Goal: Task Accomplishment & Management: Manage account settings

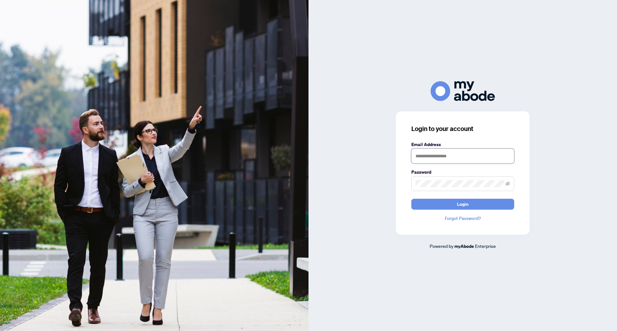
click at [427, 156] on input "text" at bounding box center [462, 156] width 103 height 15
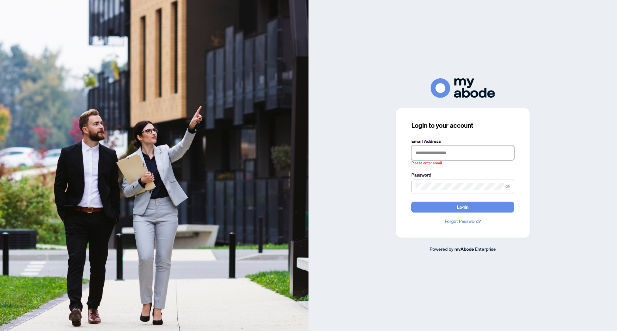
click at [452, 153] on input "text" at bounding box center [462, 152] width 103 height 15
type input "**********"
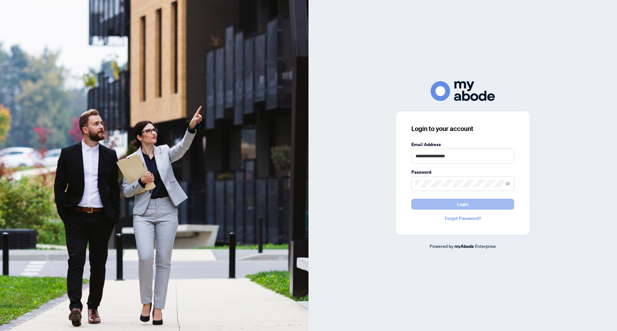
click at [448, 203] on button "Login" at bounding box center [462, 204] width 103 height 11
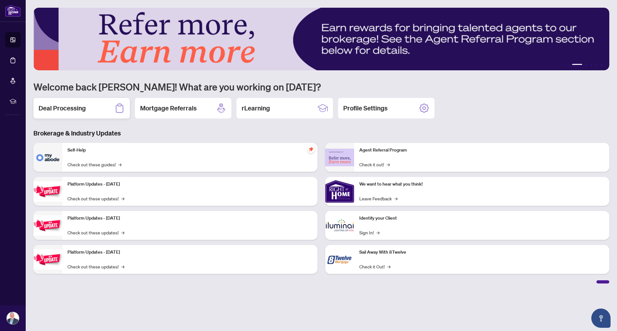
click at [79, 109] on h2 "Deal Processing" at bounding box center [62, 108] width 47 height 9
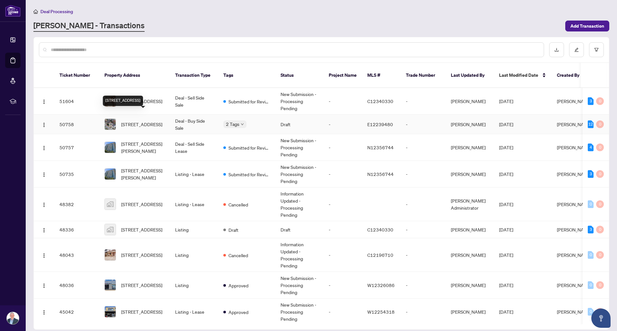
click at [143, 96] on div "[STREET_ADDRESS]" at bounding box center [123, 101] width 40 height 10
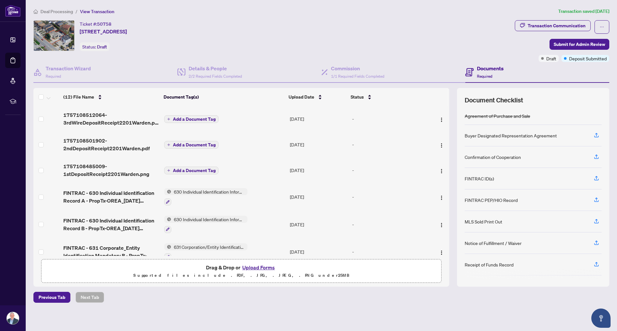
click at [205, 190] on span "630 Individual Identification Information Record" at bounding box center [209, 191] width 76 height 7
click at [61, 10] on span "Deal Processing" at bounding box center [56, 12] width 32 height 6
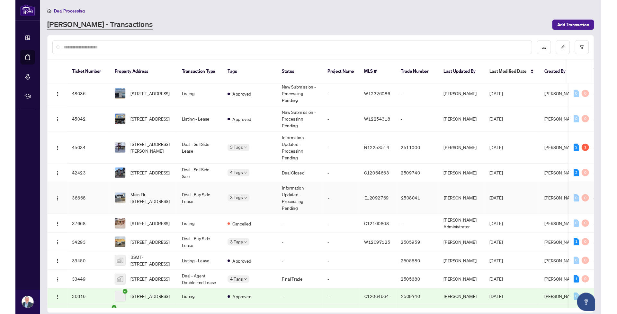
scroll to position [193, 0]
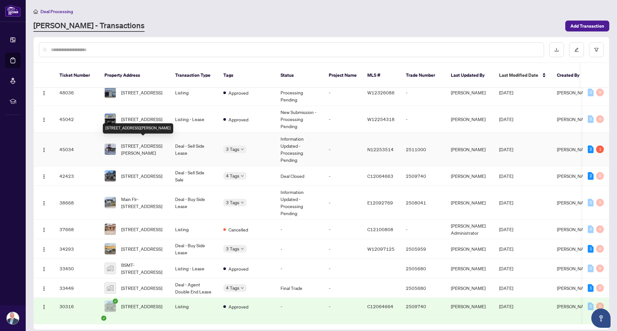
click at [149, 142] on span "[STREET_ADDRESS][PERSON_NAME]" at bounding box center [143, 149] width 44 height 14
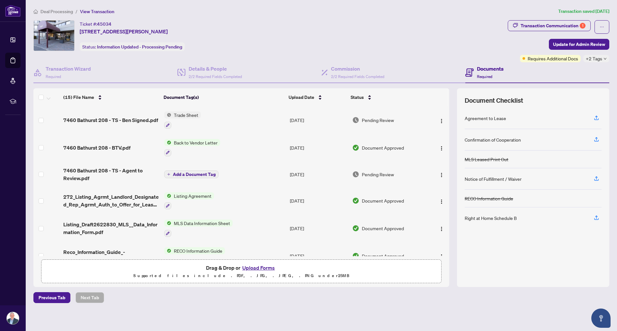
click at [144, 122] on span "7460 Bathurst 208 - TS - Ben Signed.pdf" at bounding box center [110, 120] width 95 height 8
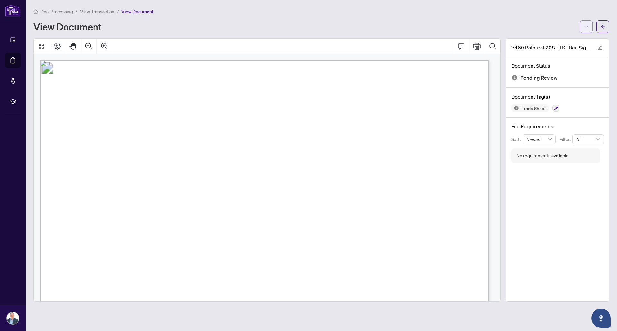
click at [586, 26] on icon "ellipsis" at bounding box center [586, 26] width 4 height 4
click at [589, 25] on button "button" at bounding box center [585, 26] width 13 height 13
click at [511, 14] on div "Deal Processing / View Transaction / View Document" at bounding box center [320, 11] width 575 height 7
click at [490, 23] on div "View Document" at bounding box center [304, 27] width 542 height 10
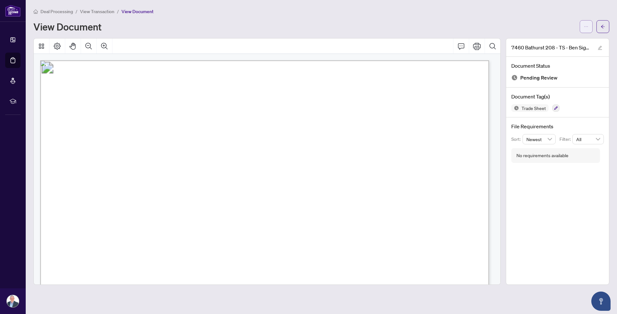
click at [583, 28] on button "button" at bounding box center [585, 26] width 13 height 13
click at [530, 17] on div "Deal Processing / View Transaction / View Document View Document" at bounding box center [320, 20] width 575 height 25
click at [582, 26] on button "button" at bounding box center [585, 26] width 13 height 13
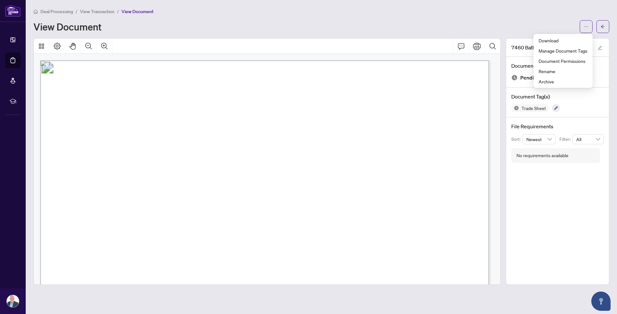
click at [512, 24] on div "View Document" at bounding box center [304, 27] width 542 height 10
click at [584, 26] on icon "ellipsis" at bounding box center [586, 26] width 4 height 4
click at [502, 14] on div "Deal Processing / View Transaction / View Document" at bounding box center [320, 11] width 575 height 7
click at [587, 27] on icon "ellipsis" at bounding box center [586, 26] width 4 height 1
click at [546, 22] on div "View Document" at bounding box center [304, 27] width 542 height 10
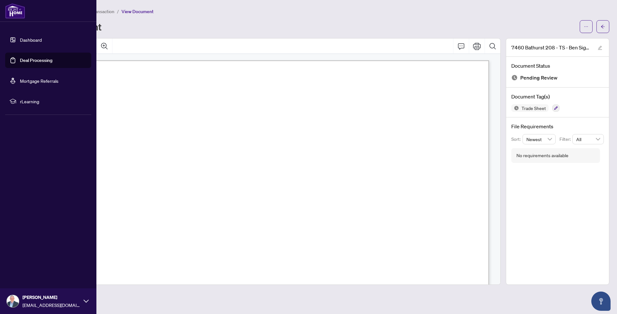
click at [13, 14] on img at bounding box center [15, 10] width 20 height 15
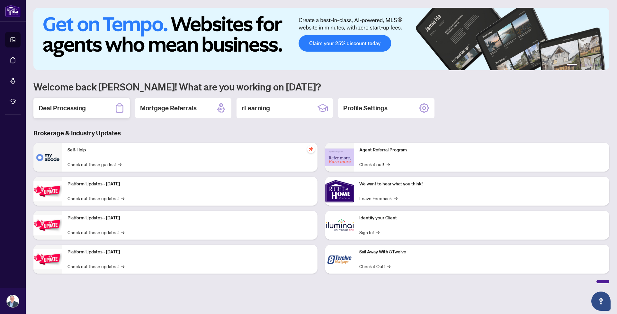
click at [66, 108] on h2 "Deal Processing" at bounding box center [62, 108] width 47 height 9
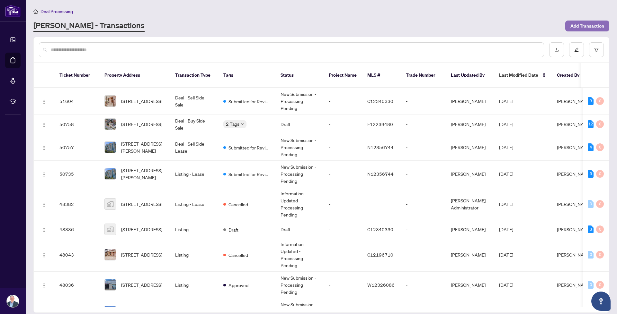
click at [581, 27] on span "Add Transaction" at bounding box center [587, 26] width 34 height 10
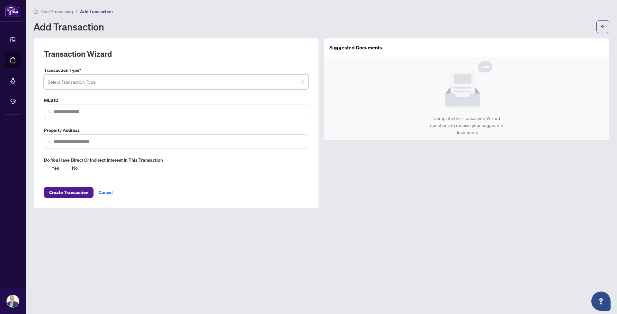
click at [115, 83] on input "search" at bounding box center [173, 83] width 250 height 14
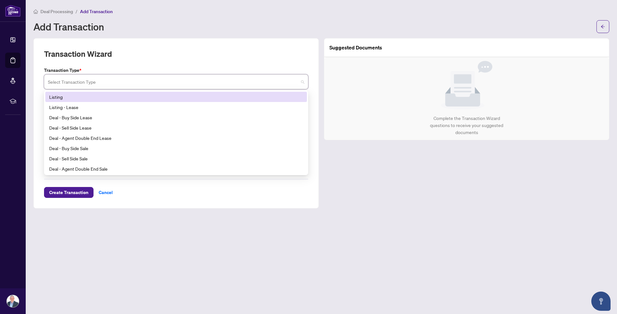
click at [134, 65] on div "Transaction Wizard" at bounding box center [176, 58] width 264 height 18
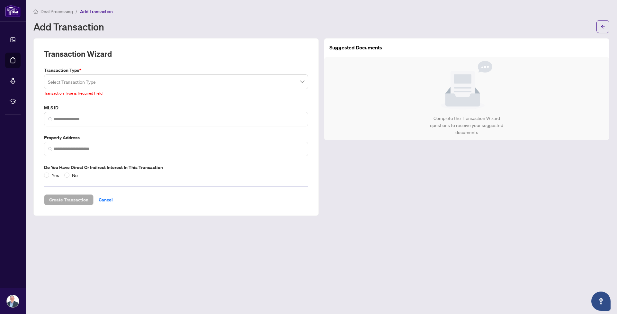
click at [92, 85] on input "search" at bounding box center [173, 83] width 250 height 14
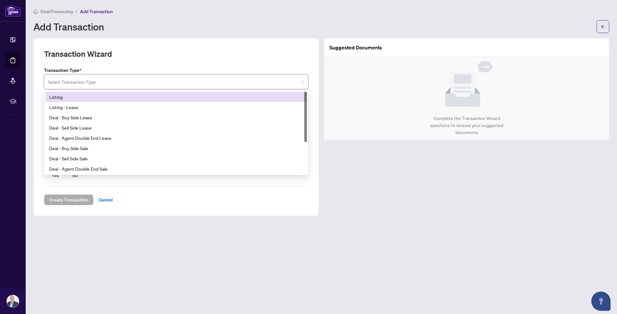
click at [133, 63] on div "Transaction Wizard" at bounding box center [176, 58] width 264 height 18
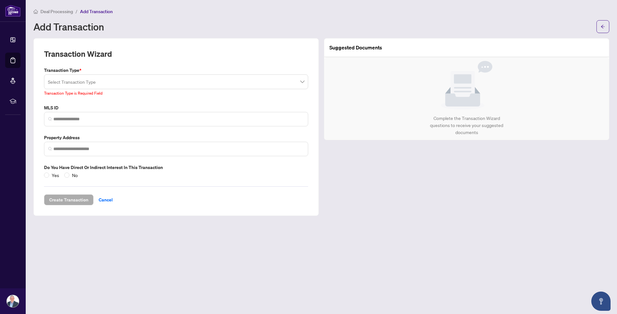
click at [127, 78] on input "search" at bounding box center [173, 83] width 250 height 14
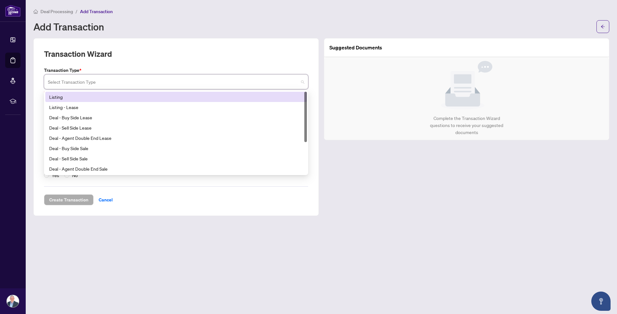
click at [127, 68] on label "Transaction Type *" at bounding box center [176, 70] width 264 height 7
click at [225, 84] on input "search" at bounding box center [173, 83] width 250 height 14
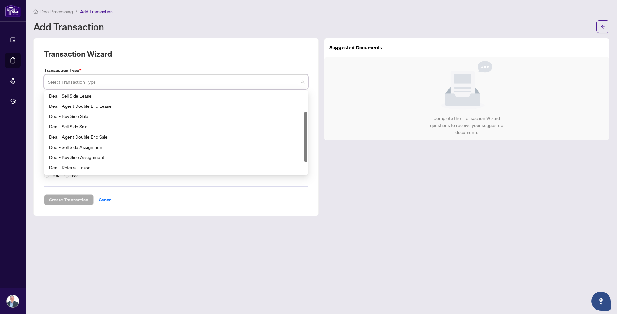
scroll to position [51, 0]
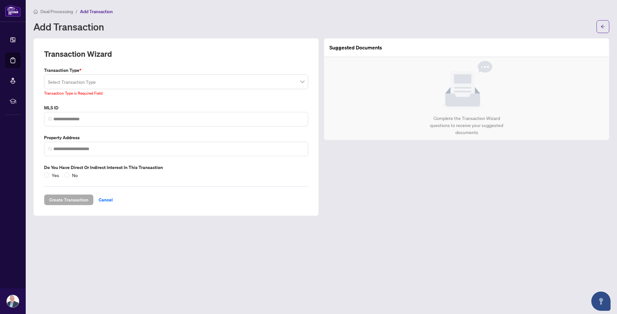
click at [146, 61] on div "Transaction Wizard" at bounding box center [176, 58] width 264 height 18
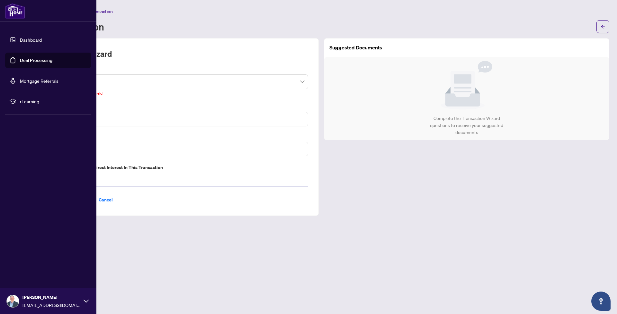
click at [40, 38] on link "Dashboard" at bounding box center [31, 40] width 22 height 6
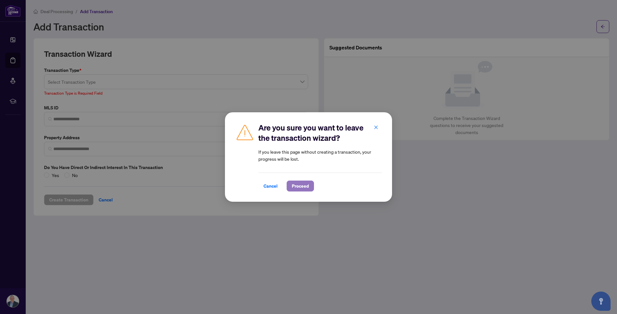
click at [301, 185] on span "Proceed" at bounding box center [300, 186] width 17 height 10
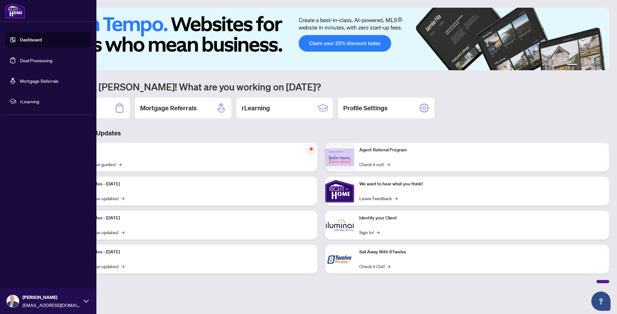
click at [31, 41] on link "Dashboard" at bounding box center [31, 40] width 22 height 6
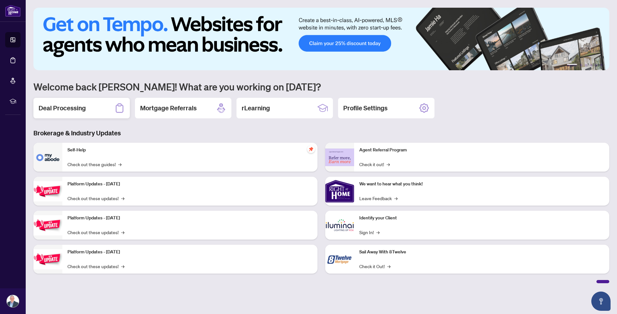
click at [74, 111] on h2 "Deal Processing" at bounding box center [62, 108] width 47 height 9
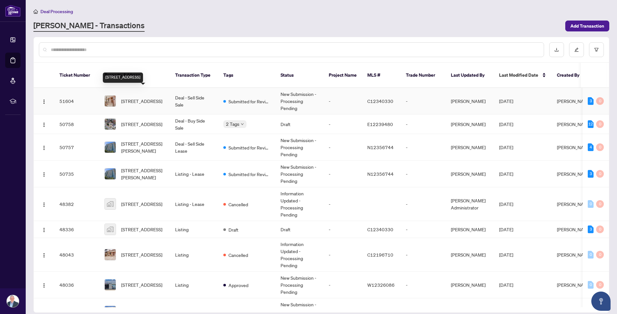
click at [148, 98] on span "[STREET_ADDRESS]" at bounding box center [141, 101] width 41 height 7
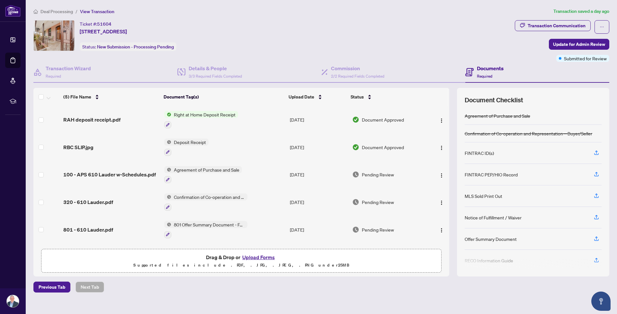
click at [267, 255] on button "Upload Forms" at bounding box center [258, 257] width 36 height 8
drag, startPoint x: 289, startPoint y: 161, endPoint x: 474, endPoint y: 296, distance: 229.1
click at [474, 296] on main "Deal Processing / View Transaction Transaction saved a day ago Ticket #: 51604 …" at bounding box center [321, 157] width 591 height 314
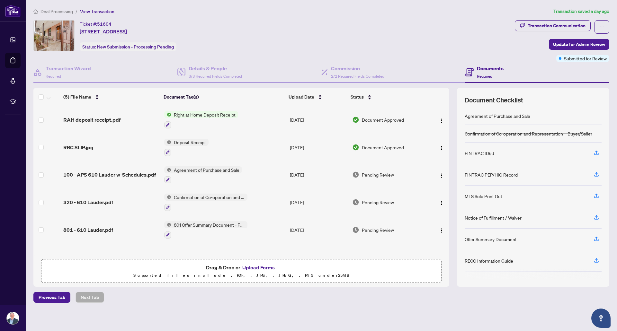
click at [199, 144] on span "Deposit Receipt" at bounding box center [189, 142] width 37 height 7
click at [189, 143] on span "Deposit Receipt" at bounding box center [189, 142] width 37 height 7
click at [168, 152] on icon "button" at bounding box center [168, 152] width 4 height 4
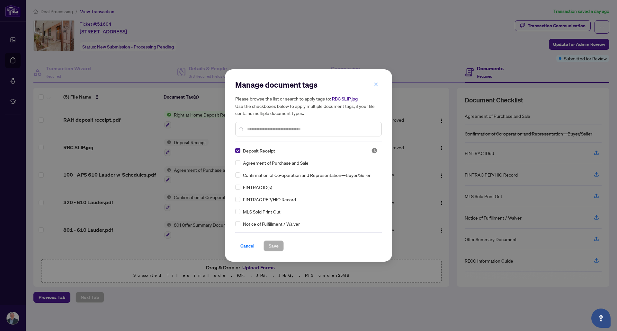
click at [297, 127] on input "text" at bounding box center [311, 129] width 129 height 7
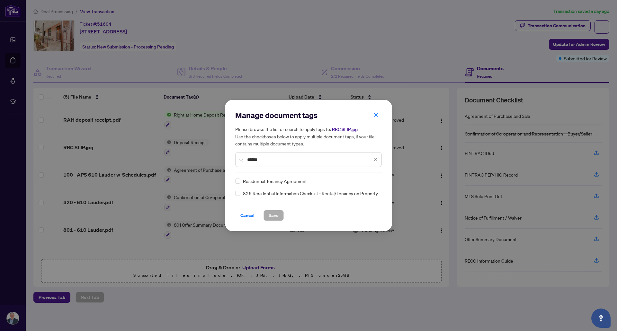
type input "******"
click at [374, 160] on icon "close" at bounding box center [375, 160] width 4 height 4
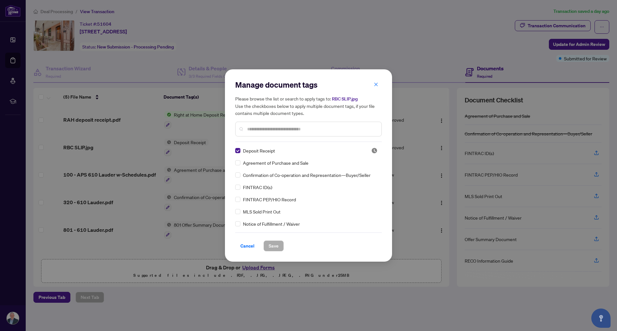
click at [277, 129] on input "text" at bounding box center [311, 129] width 129 height 7
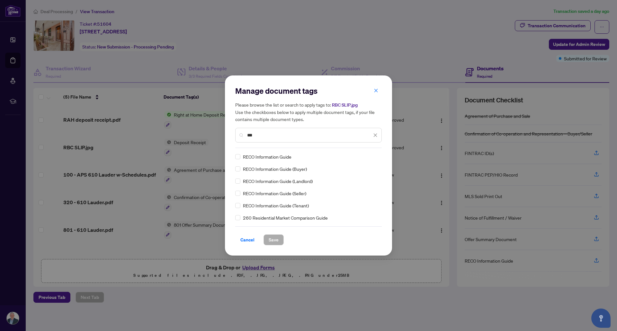
type input "***"
drag, startPoint x: 248, startPoint y: 156, endPoint x: 293, endPoint y: 159, distance: 45.4
click at [293, 159] on div "RECO Information Guide" at bounding box center [306, 156] width 143 height 7
click at [374, 135] on icon "close" at bounding box center [375, 135] width 4 height 4
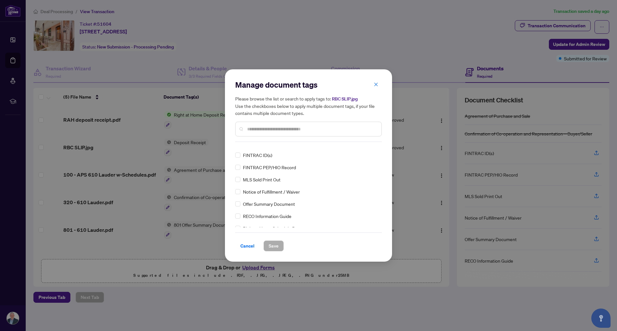
scroll to position [64, 0]
click at [277, 127] on input "text" at bounding box center [311, 129] width 129 height 7
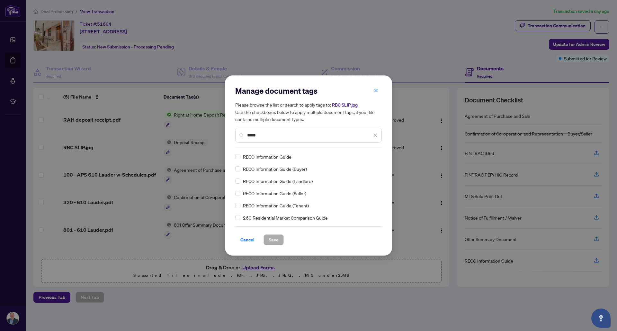
scroll to position [0, 0]
type input "*****"
drag, startPoint x: 261, startPoint y: 156, endPoint x: 294, endPoint y: 154, distance: 33.1
click at [294, 154] on div "RECO Information Guide" at bounding box center [306, 156] width 143 height 7
drag, startPoint x: 260, startPoint y: 193, endPoint x: 305, endPoint y: 192, distance: 45.0
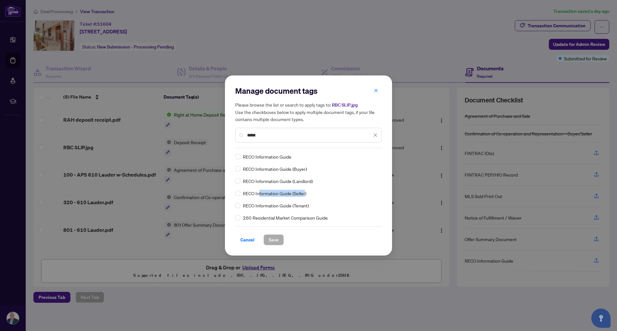
click at [305, 192] on span "RECO Information Guide (Seller)" at bounding box center [274, 193] width 63 height 7
drag, startPoint x: 285, startPoint y: 168, endPoint x: 307, endPoint y: 167, distance: 22.2
click at [307, 167] on span "RECO Information Guide (Buyer)" at bounding box center [275, 168] width 64 height 7
drag, startPoint x: 281, startPoint y: 192, endPoint x: 311, endPoint y: 191, distance: 29.3
click at [311, 191] on div "RECO Information Guide (Seller)" at bounding box center [306, 193] width 143 height 7
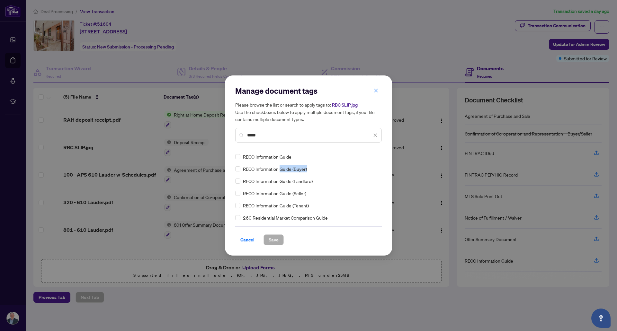
drag, startPoint x: 280, startPoint y: 169, endPoint x: 309, endPoint y: 171, distance: 29.0
click at [309, 171] on div "RECO Information Guide (Buyer)" at bounding box center [306, 168] width 143 height 7
drag, startPoint x: 280, startPoint y: 193, endPoint x: 309, endPoint y: 193, distance: 28.9
click at [309, 193] on div "RECO Information Guide (Seller)" at bounding box center [306, 193] width 143 height 7
click at [376, 92] on icon "close" at bounding box center [375, 90] width 4 height 4
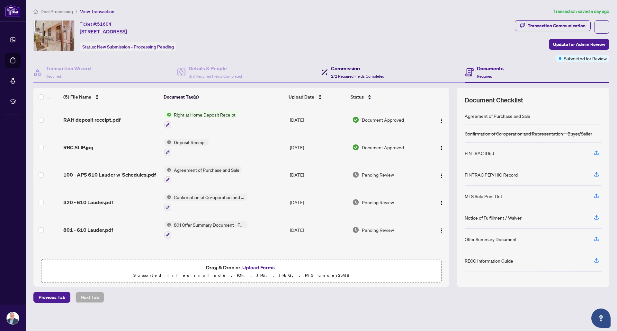
click at [339, 74] on span "2/2 Required Fields Completed" at bounding box center [357, 76] width 53 height 5
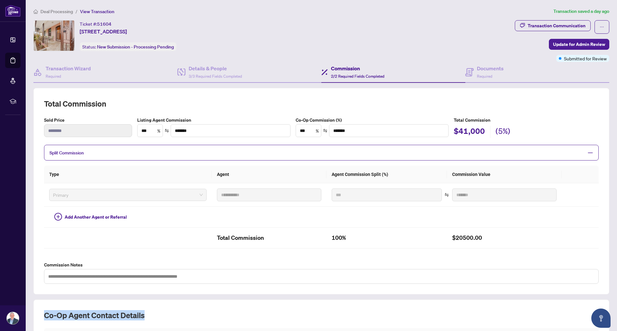
drag, startPoint x: 38, startPoint y: 313, endPoint x: 163, endPoint y: 314, distance: 124.9
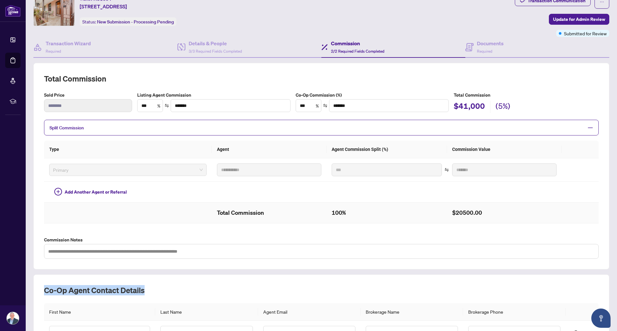
scroll to position [64, 0]
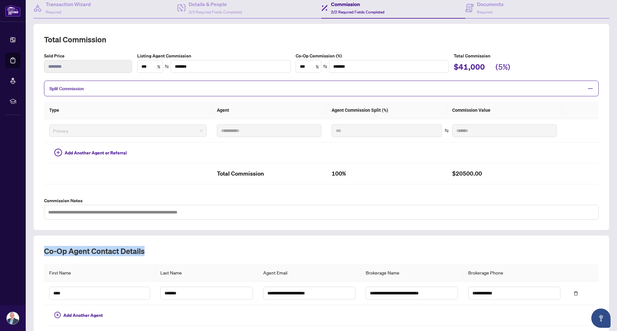
click at [89, 246] on h2 "Co-op Agent Contact Details" at bounding box center [321, 251] width 554 height 10
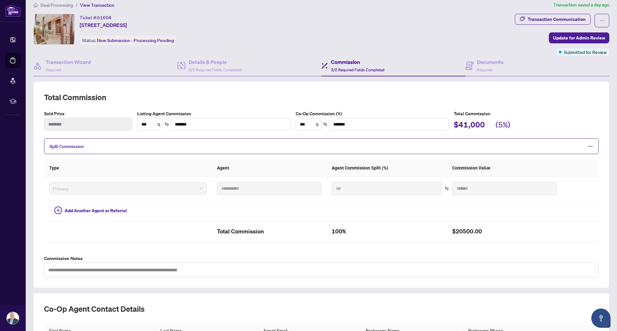
scroll to position [0, 0]
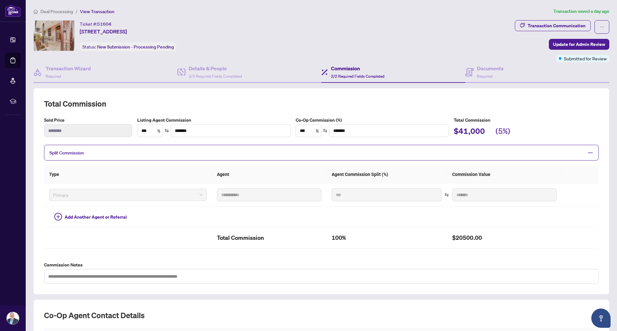
click at [312, 32] on div "Ticket #: 51604 [STREET_ADDRESS] Status: New Submission - Processing Pending" at bounding box center [272, 35] width 479 height 31
click at [351, 27] on div "Ticket #: 51604 [STREET_ADDRESS] Status: New Submission - Processing Pending" at bounding box center [272, 35] width 479 height 31
